Goal: Navigation & Orientation: Find specific page/section

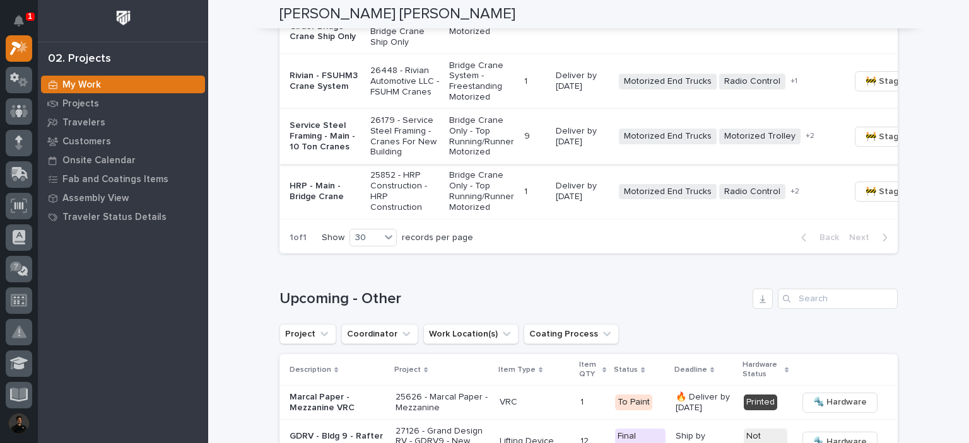
scroll to position [1820, 0]
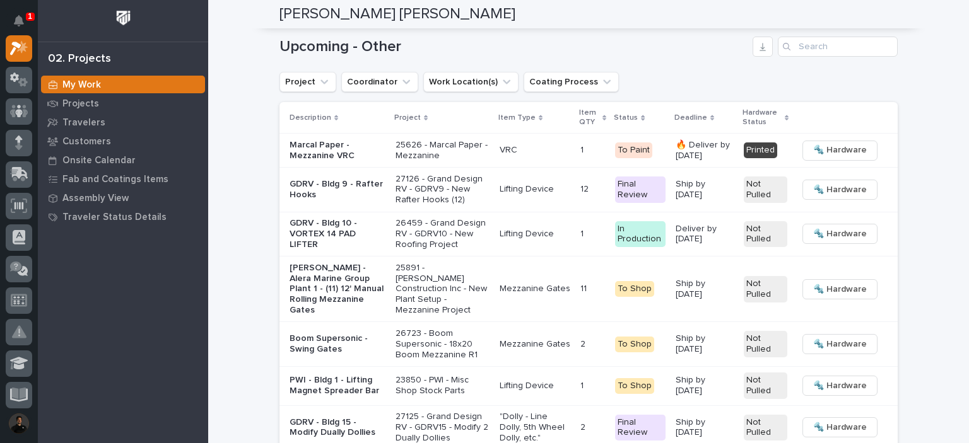
click at [30, 21] on p "1" at bounding box center [30, 16] width 4 height 9
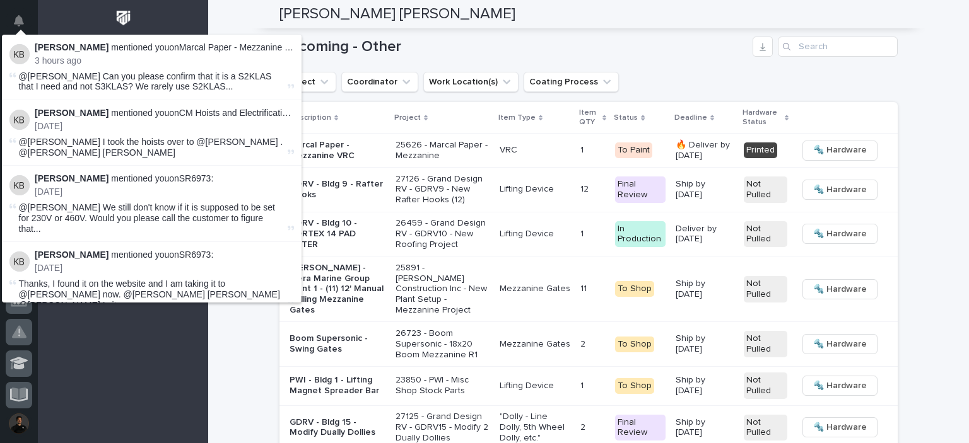
click at [498, 247] on div "Loading... Saving… Upcoming - Other Project Coordinator Work Location(s) Coatin…" at bounding box center [588, 372] width 618 height 722
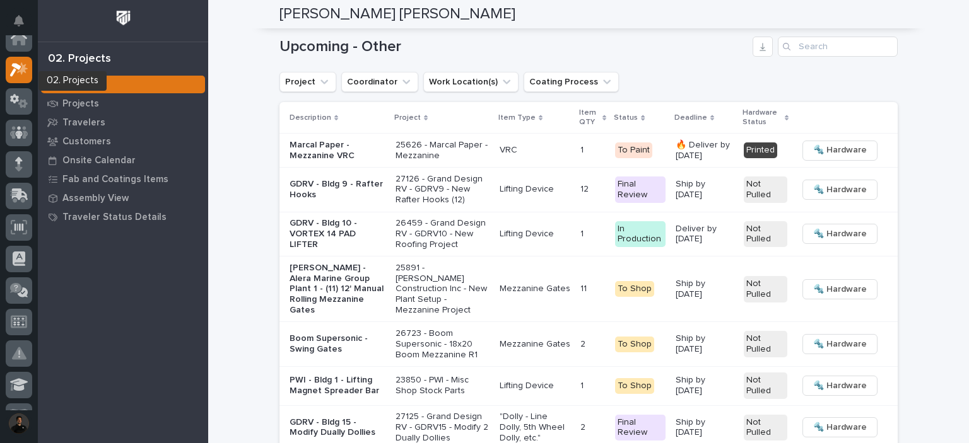
scroll to position [0, 0]
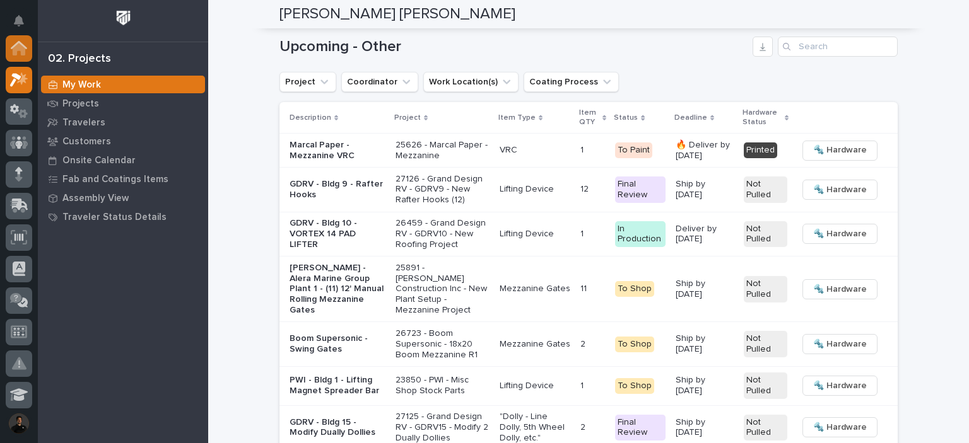
click at [20, 55] on icon at bounding box center [19, 48] width 16 height 15
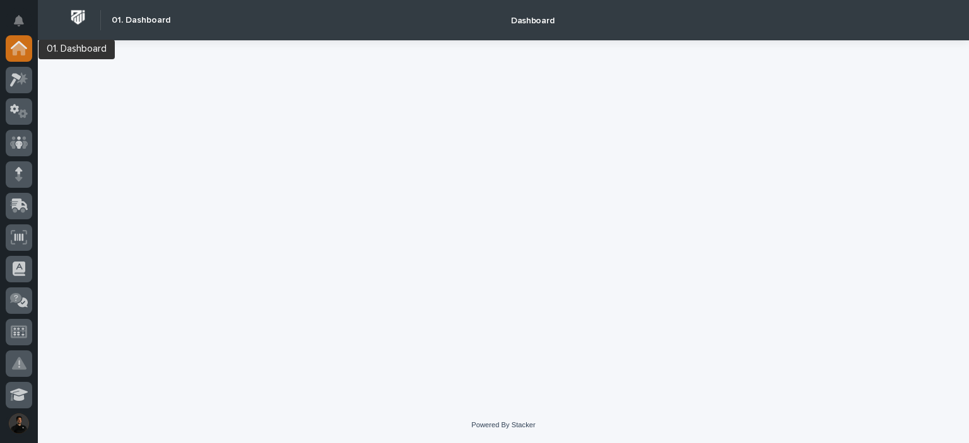
click at [18, 45] on icon at bounding box center [19, 49] width 13 height 13
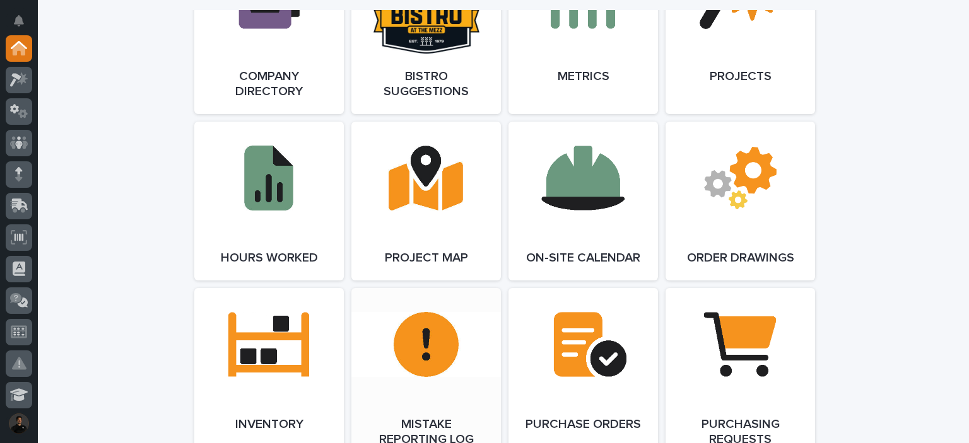
scroll to position [1262, 0]
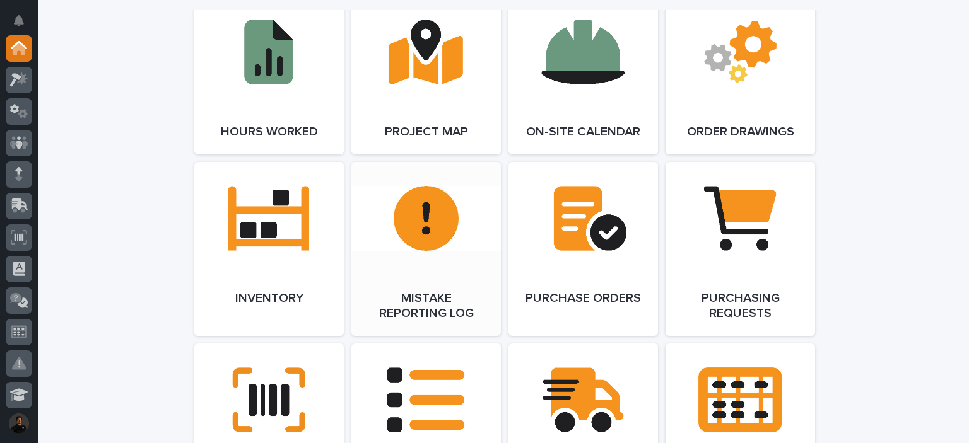
click at [437, 254] on link "Open Link" at bounding box center [426, 249] width 150 height 174
